Goal: Information Seeking & Learning: Learn about a topic

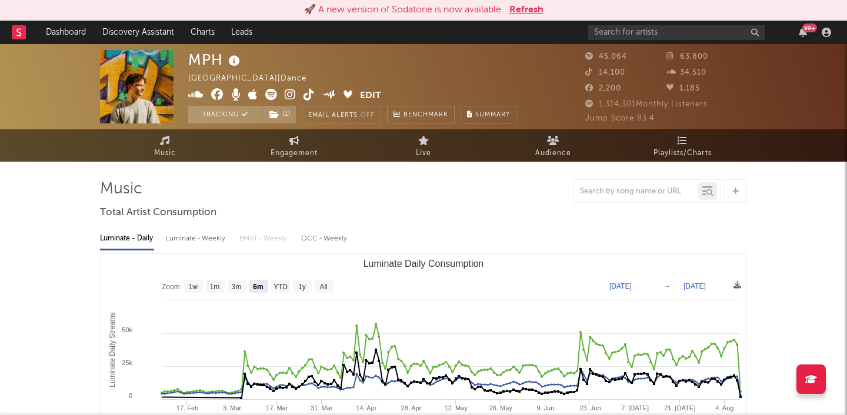
select select "6m"
click at [803, 38] on div "99 +" at bounding box center [711, 33] width 247 height 24
click at [803, 34] on icon "button" at bounding box center [803, 32] width 8 height 9
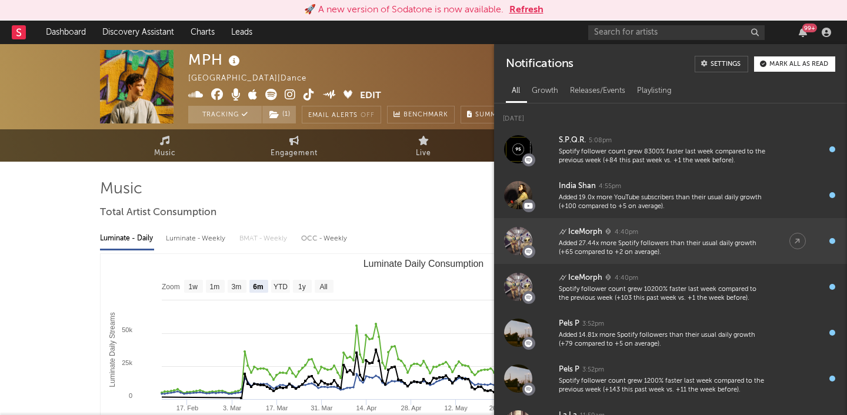
click at [664, 239] on div "Added 27.44x more Spotify followers than their usual daily growth (+65 compared…" at bounding box center [662, 248] width 207 height 18
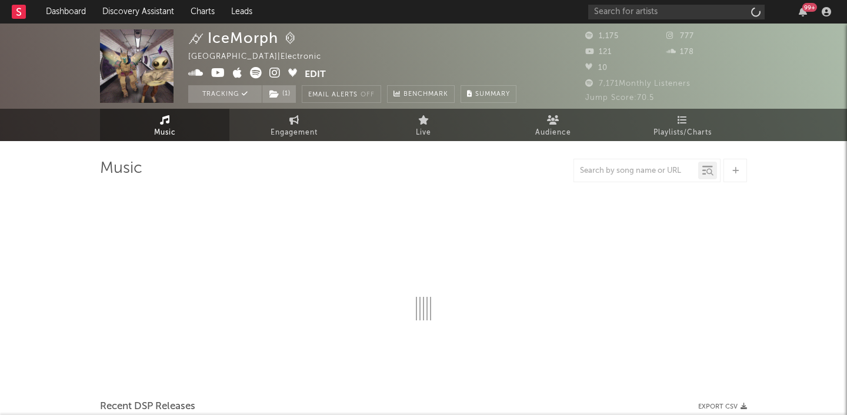
select select "6m"
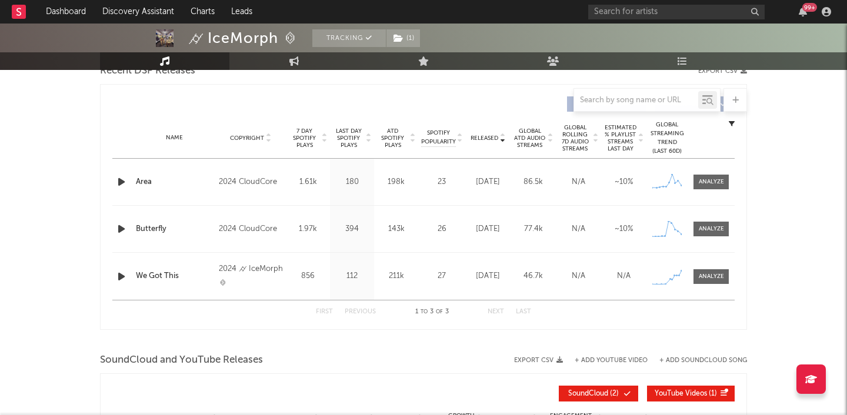
scroll to position [431, 0]
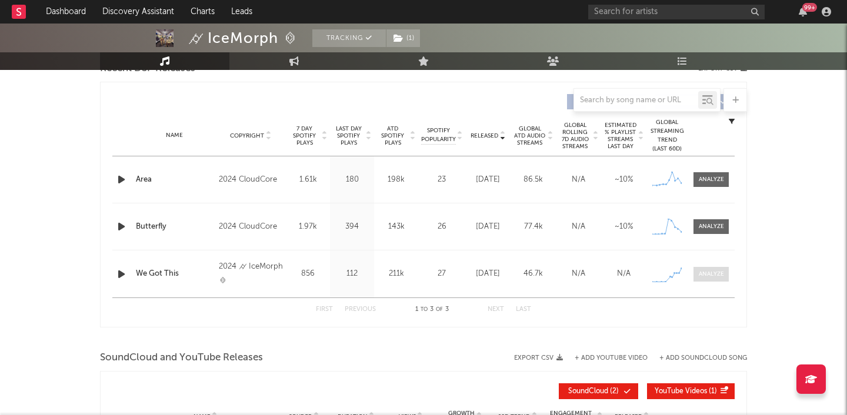
click at [720, 270] on div at bounding box center [711, 274] width 25 height 9
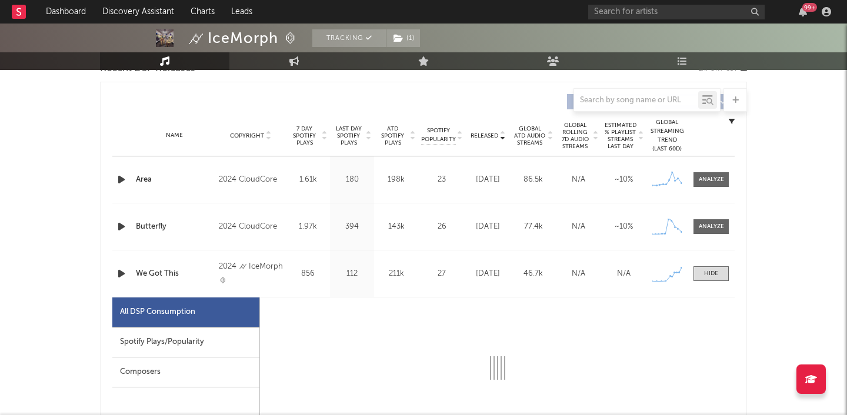
select select "6m"
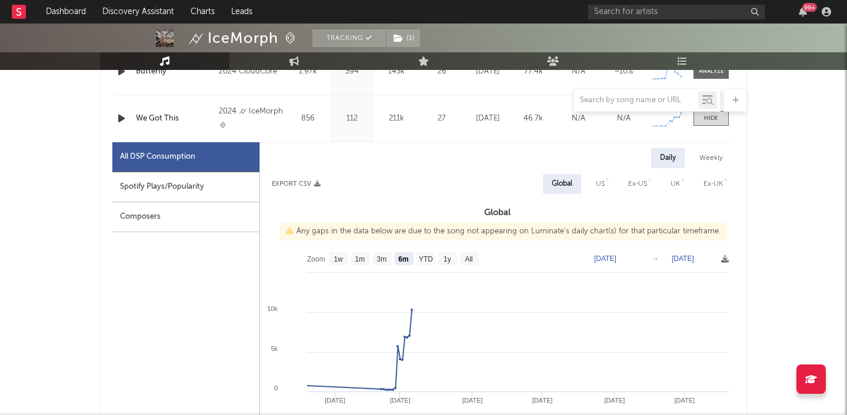
scroll to position [589, 0]
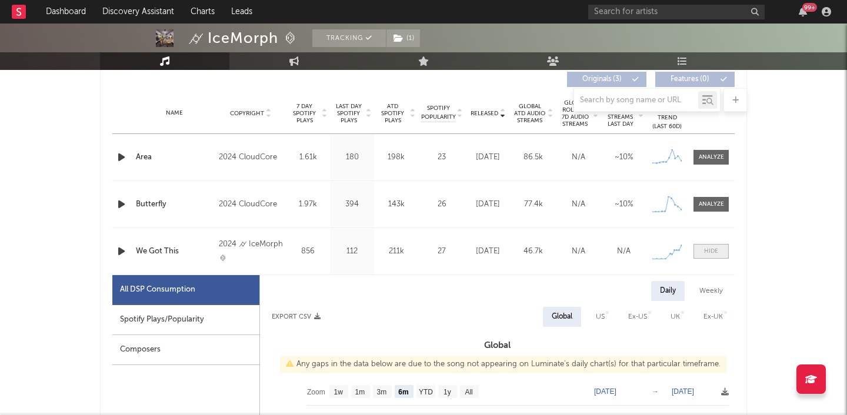
click at [724, 253] on span at bounding box center [710, 251] width 35 height 15
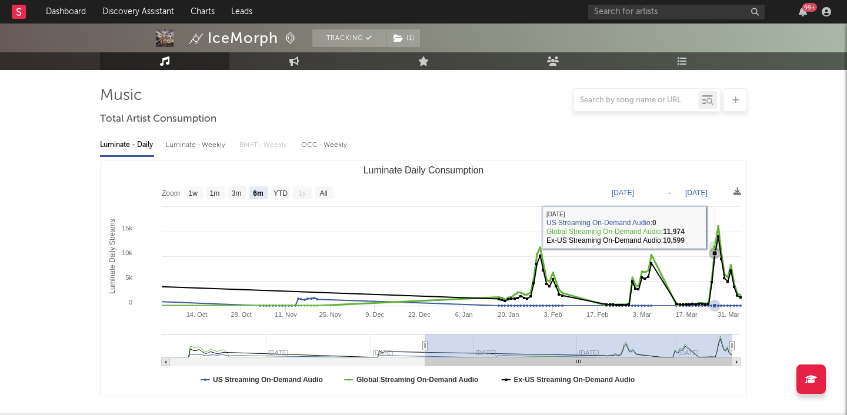
scroll to position [0, 0]
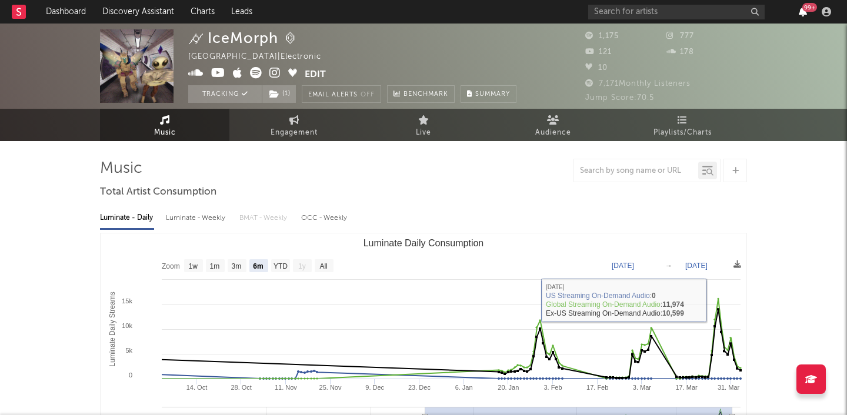
click at [806, 14] on icon "button" at bounding box center [803, 11] width 8 height 9
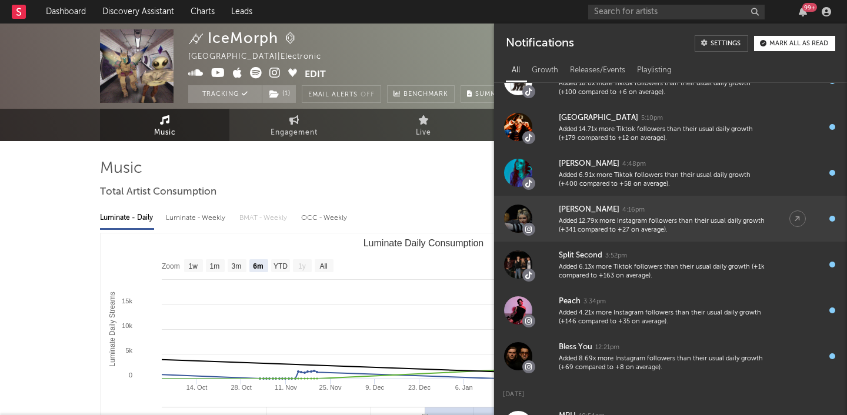
scroll to position [52, 0]
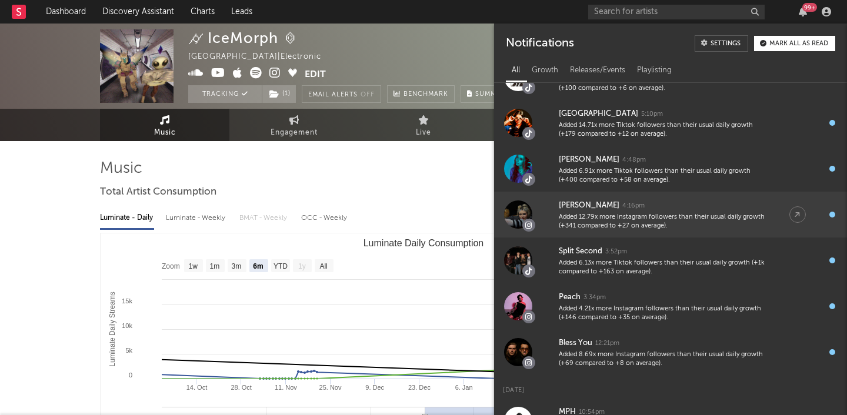
click at [679, 227] on div "Added 12.79x more Instagram followers than their usual daily growth (+341 compa…" at bounding box center [662, 222] width 207 height 18
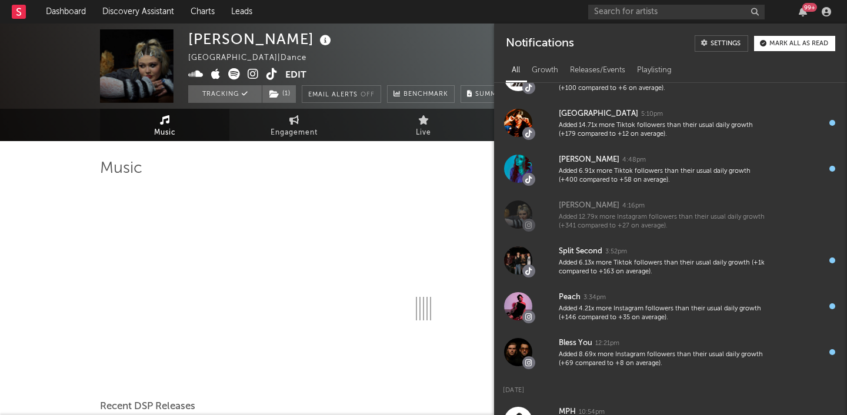
select select "6m"
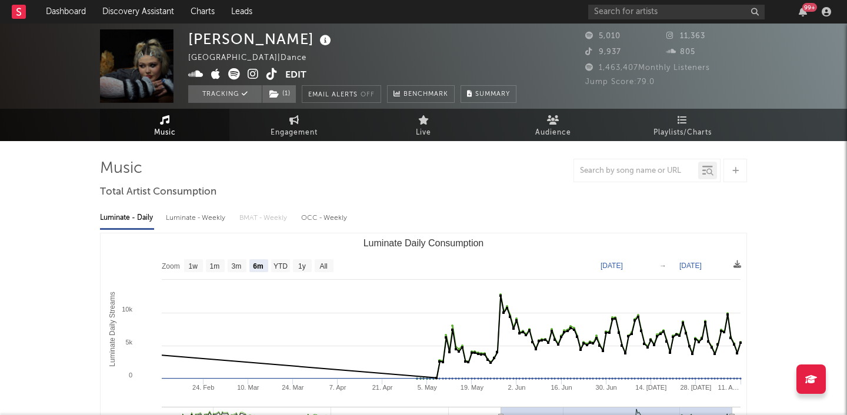
click at [298, 128] on span "Engagement" at bounding box center [293, 133] width 47 height 14
select select "1w"
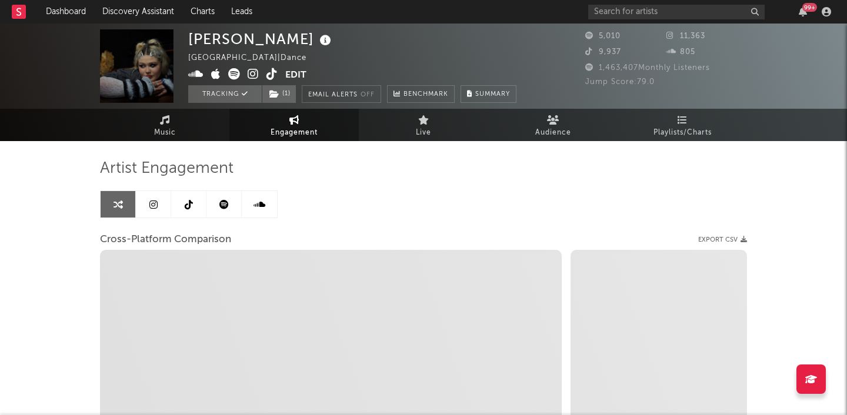
select select "1m"
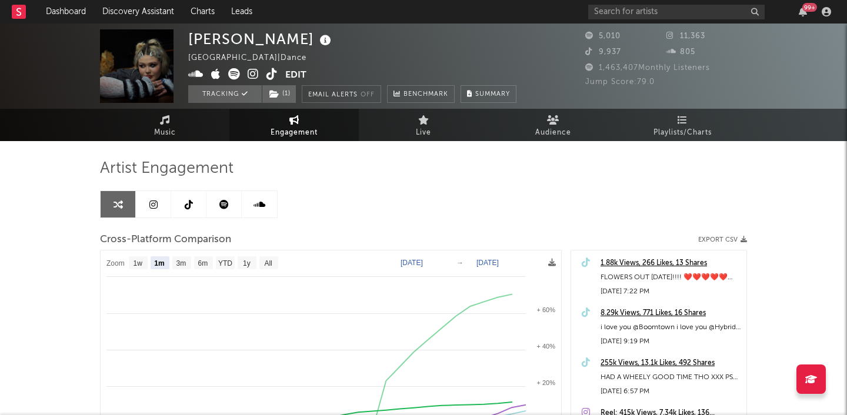
click at [802, 9] on div "99 +" at bounding box center [809, 7] width 15 height 9
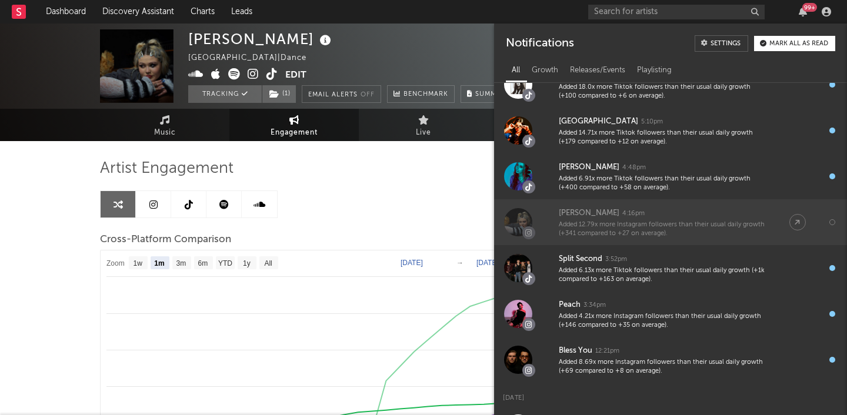
scroll to position [43, 0]
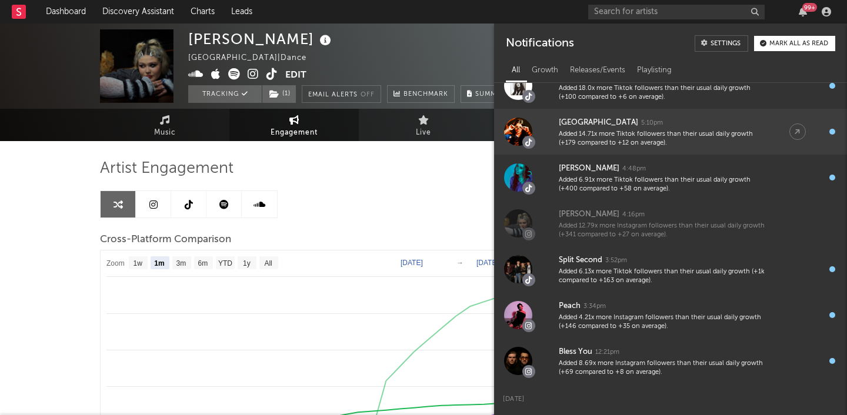
click at [683, 138] on div "Added 14.71x more Tiktok followers than their usual daily growth (+179 compared…" at bounding box center [662, 139] width 207 height 18
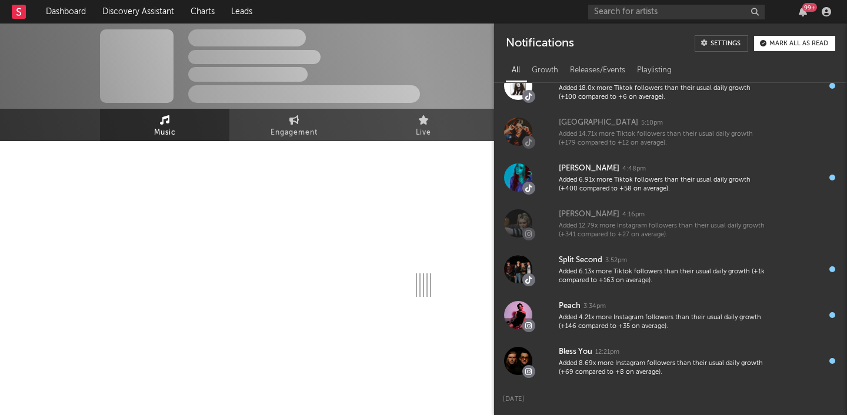
select select "1w"
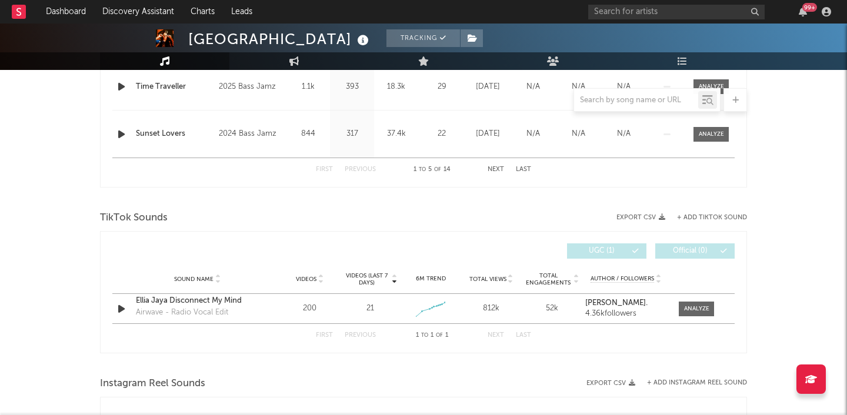
scroll to position [671, 0]
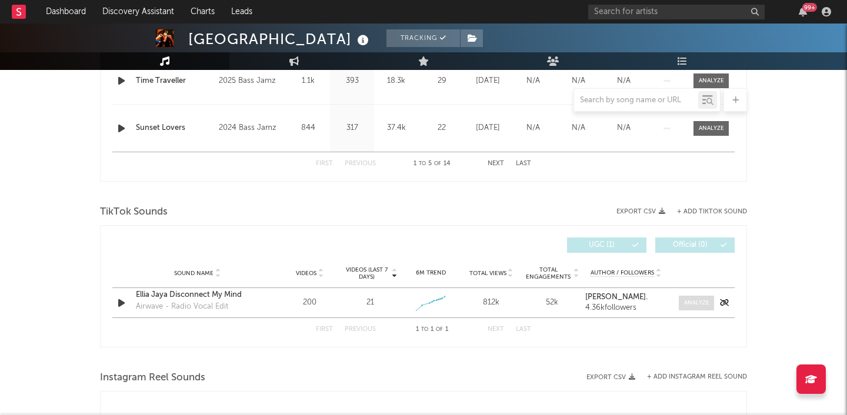
click at [682, 299] on span at bounding box center [696, 303] width 35 height 15
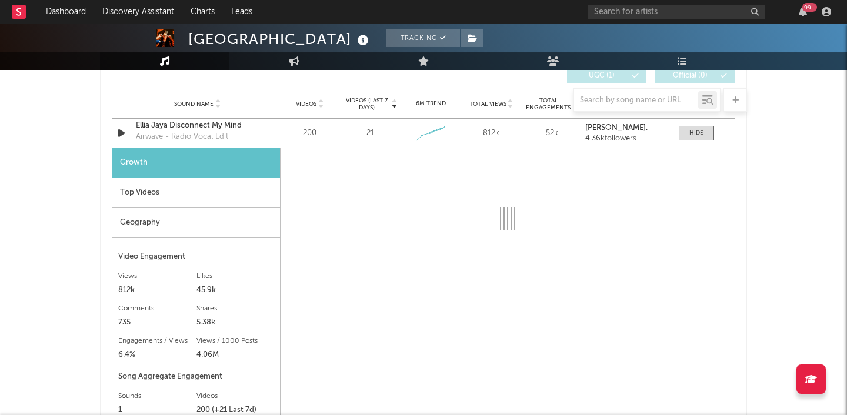
select select "1w"
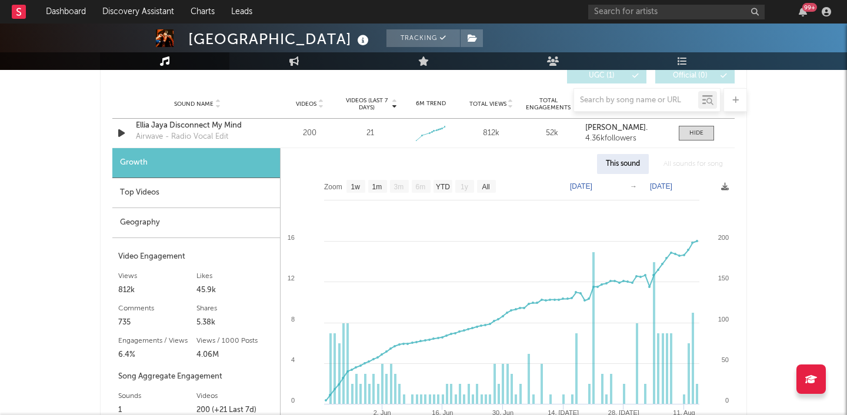
scroll to position [863, 0]
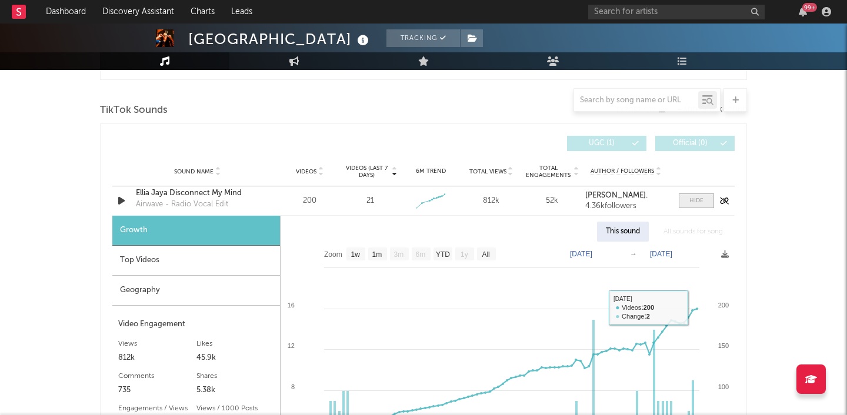
click at [693, 202] on div at bounding box center [696, 200] width 14 height 9
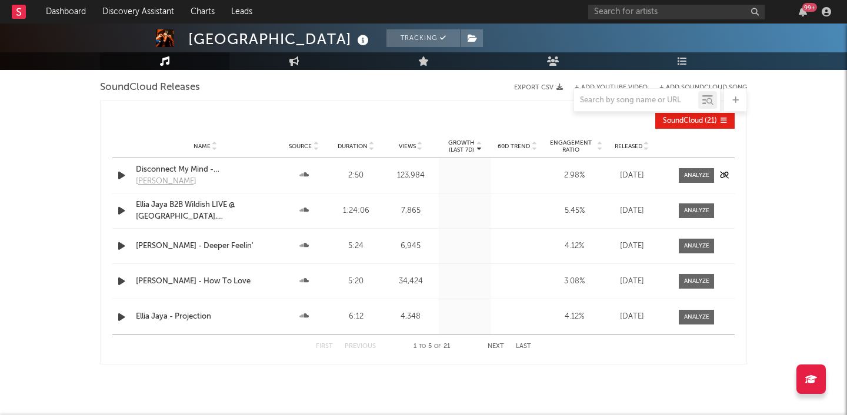
scroll to position [1246, 0]
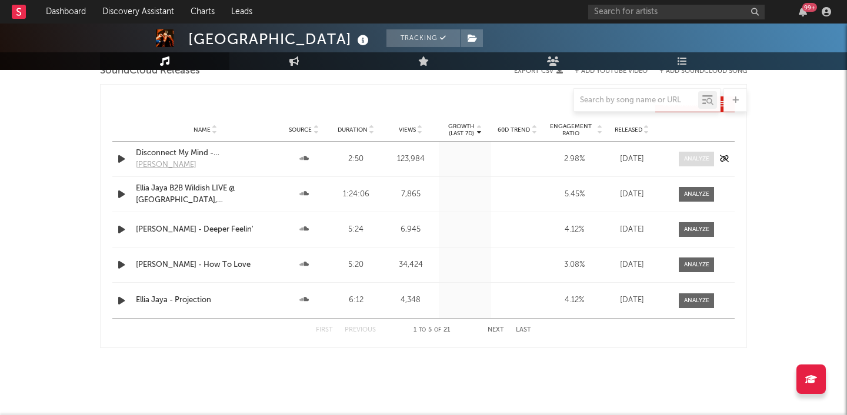
click at [693, 159] on div at bounding box center [696, 159] width 25 height 9
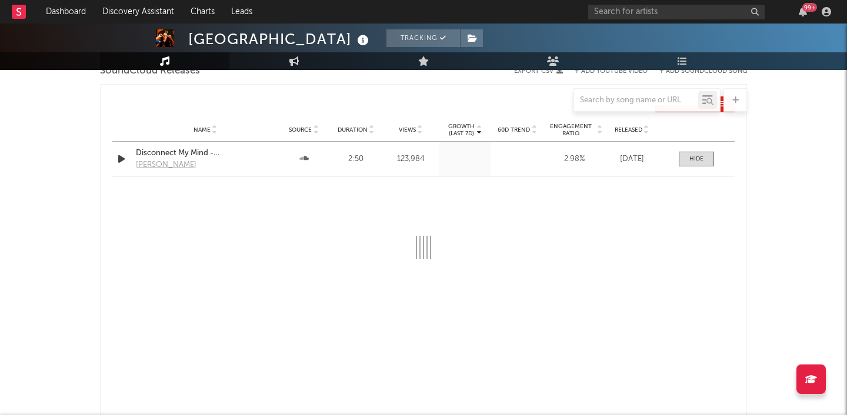
select select "All"
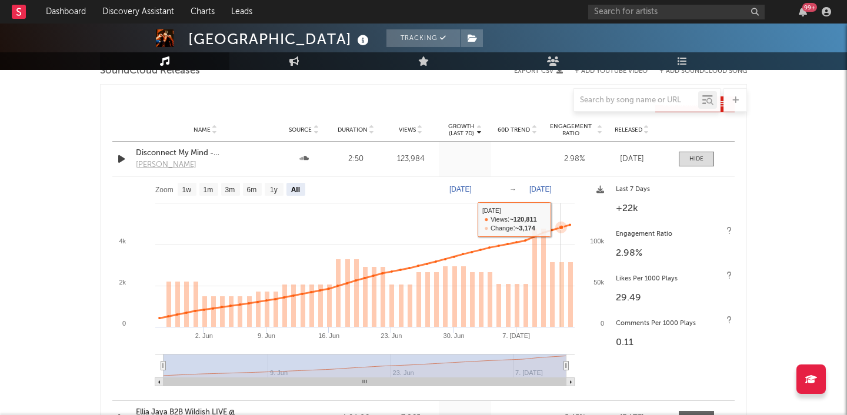
scroll to position [1159, 0]
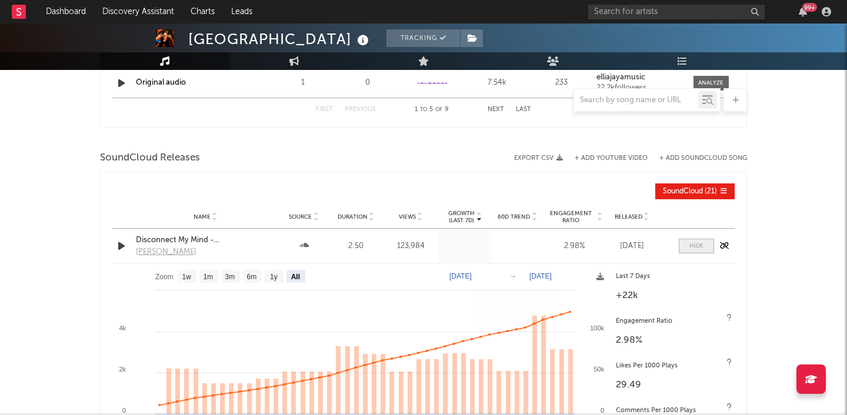
click at [700, 248] on div at bounding box center [696, 246] width 14 height 9
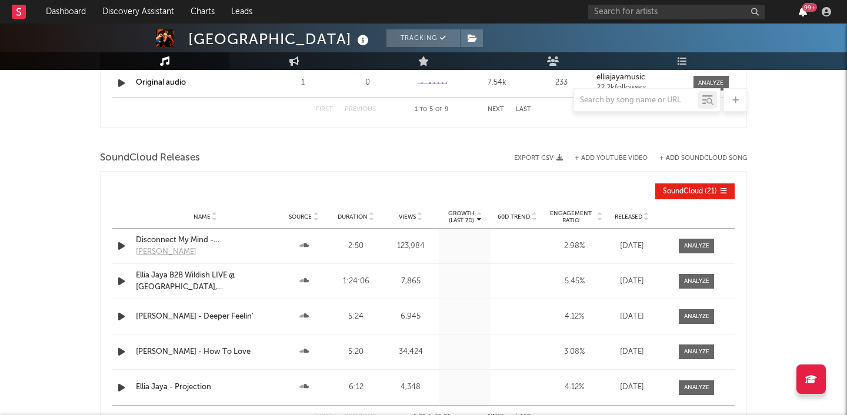
click at [801, 15] on icon "button" at bounding box center [803, 11] width 8 height 9
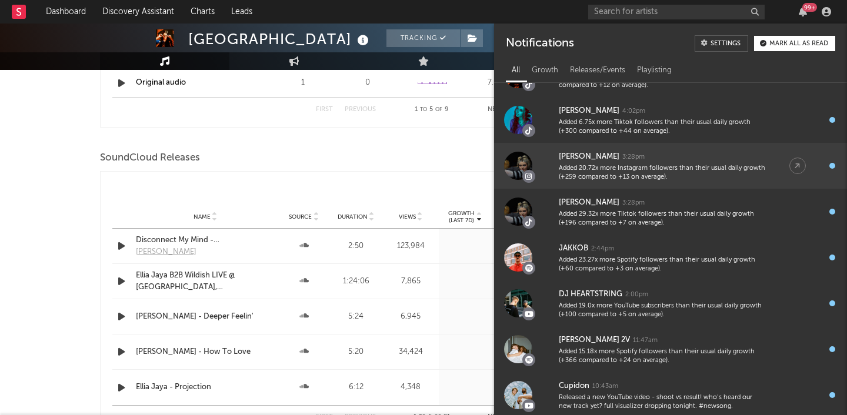
scroll to position [462, 0]
